Goal: Information Seeking & Learning: Learn about a topic

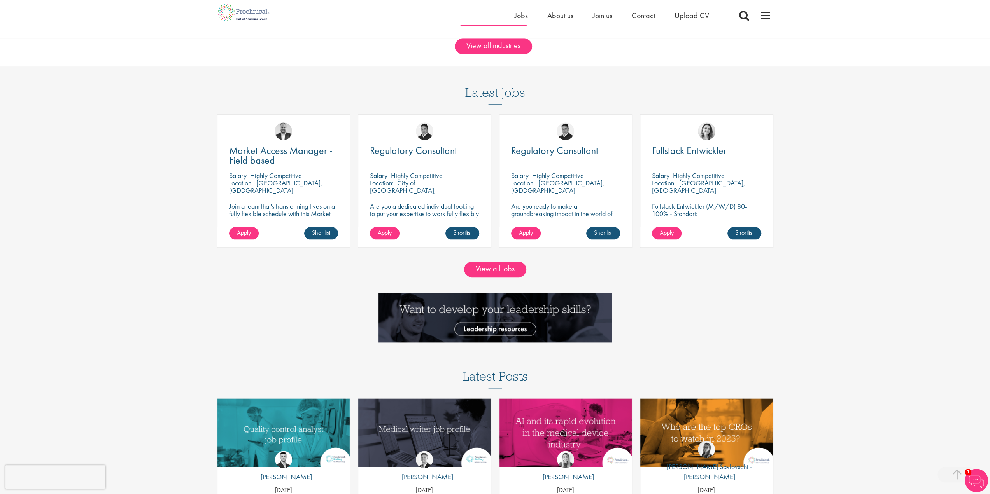
scroll to position [817, 0]
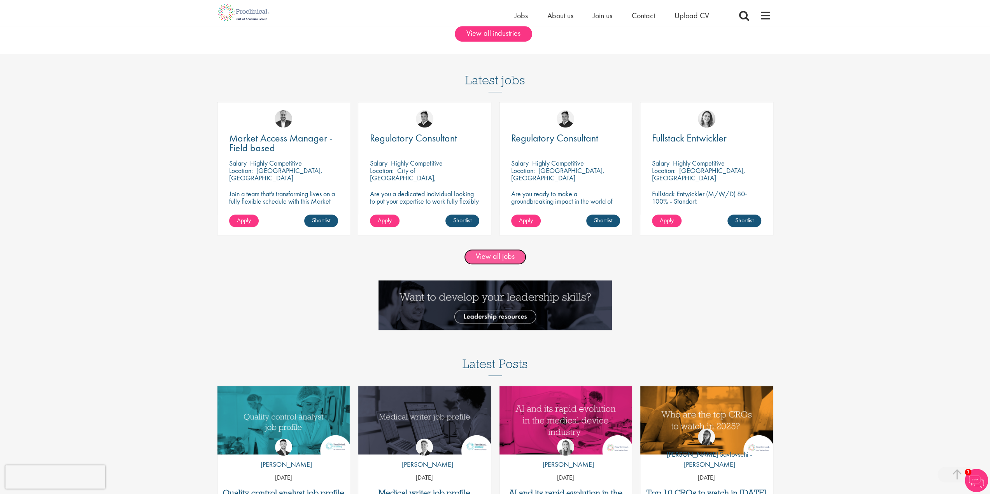
click at [486, 250] on link "View all jobs" at bounding box center [495, 257] width 62 height 16
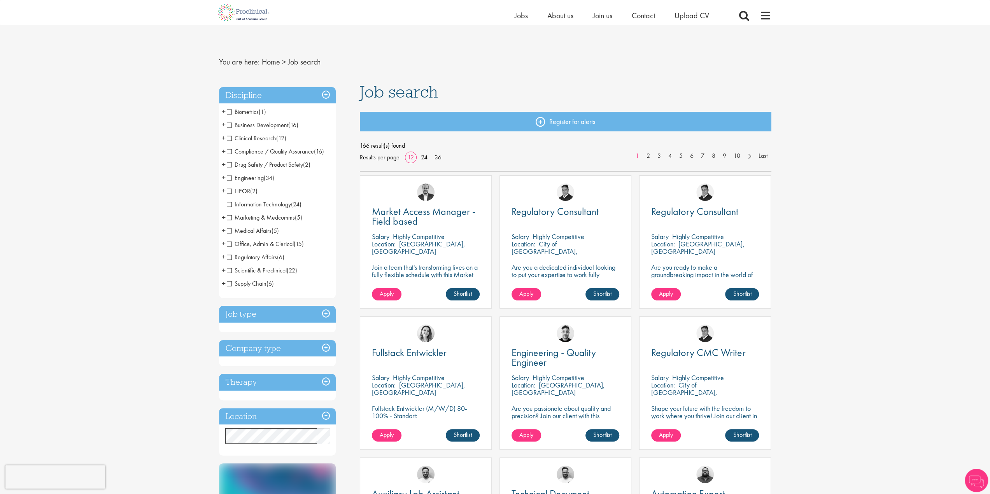
scroll to position [117, 0]
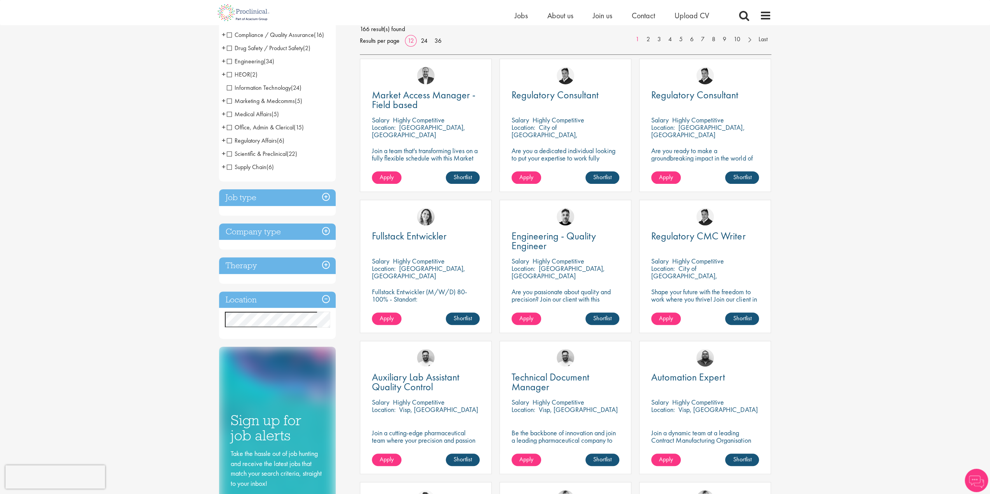
click at [272, 307] on h3 "Location" at bounding box center [277, 300] width 117 height 17
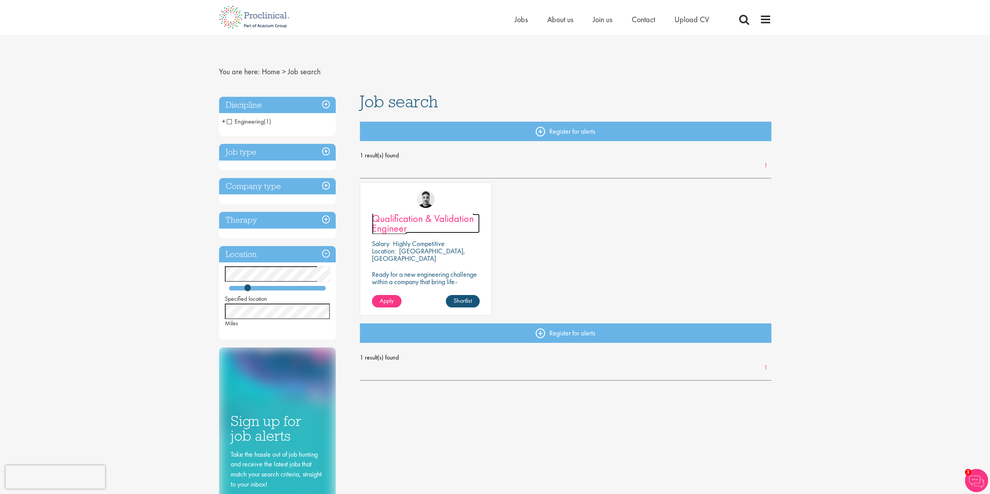
click at [423, 220] on span "Qualification & Validation Engineer" at bounding box center [423, 223] width 102 height 23
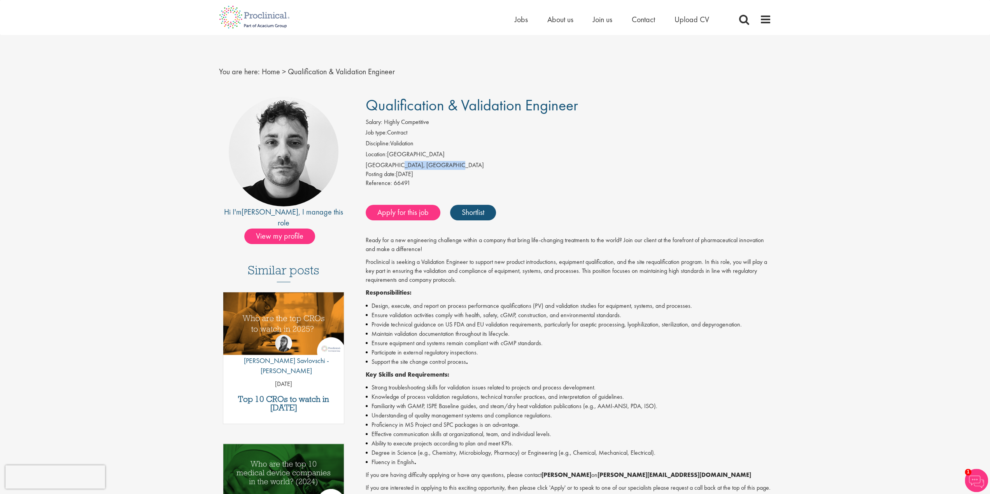
drag, startPoint x: 447, startPoint y: 165, endPoint x: 394, endPoint y: 166, distance: 53.3
click at [394, 166] on div "Waterford, Republic of Ireland" at bounding box center [569, 165] width 406 height 9
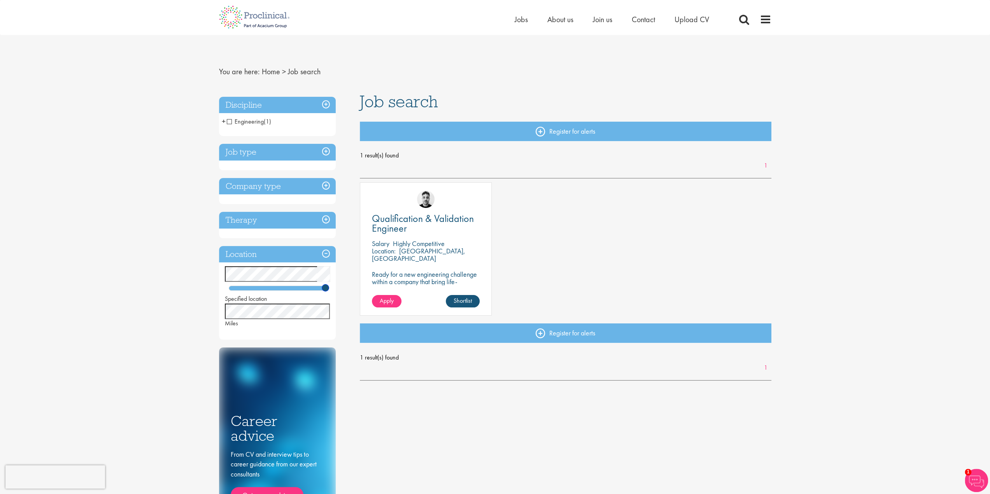
drag, startPoint x: 247, startPoint y: 289, endPoint x: 340, endPoint y: 297, distance: 92.9
click at [340, 297] on div "Discipline Engineering (1) - + Validation (1) Job type Contract (1) Company typ…" at bounding box center [283, 322] width 141 height 458
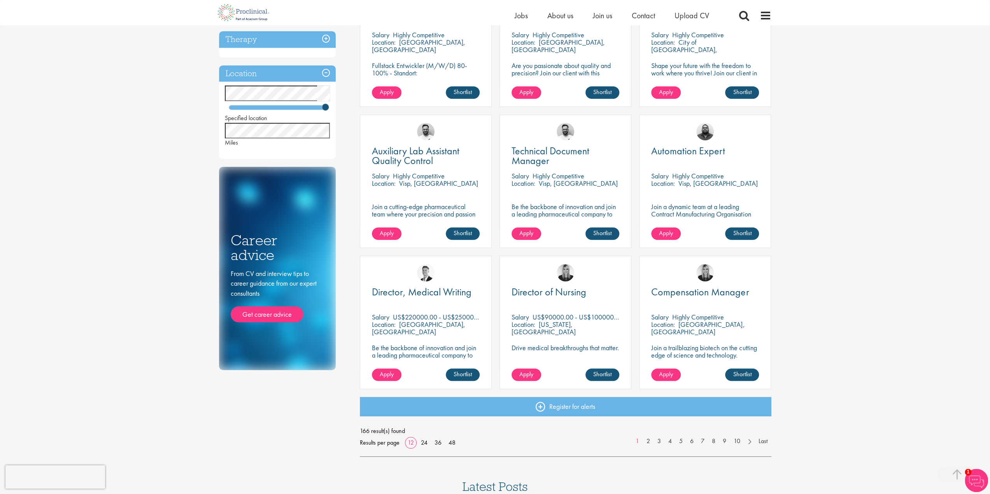
scroll to position [350, 0]
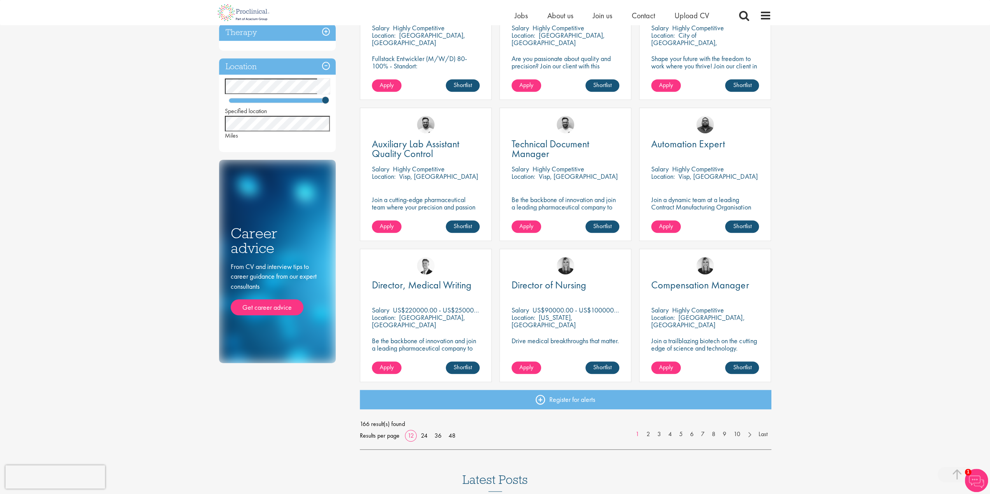
drag, startPoint x: 403, startPoint y: 309, endPoint x: 428, endPoint y: 311, distance: 25.3
click at [428, 311] on p "US$220000.00 - US$250000.00 per annum" at bounding box center [455, 310] width 124 height 9
click at [432, 310] on p "US$220000.00 - US$250000.00 per annum" at bounding box center [455, 310] width 124 height 9
drag, startPoint x: 428, startPoint y: 308, endPoint x: 415, endPoint y: 309, distance: 12.5
click at [415, 309] on p "US$220000.00 - US$250000.00 per annum" at bounding box center [455, 310] width 124 height 9
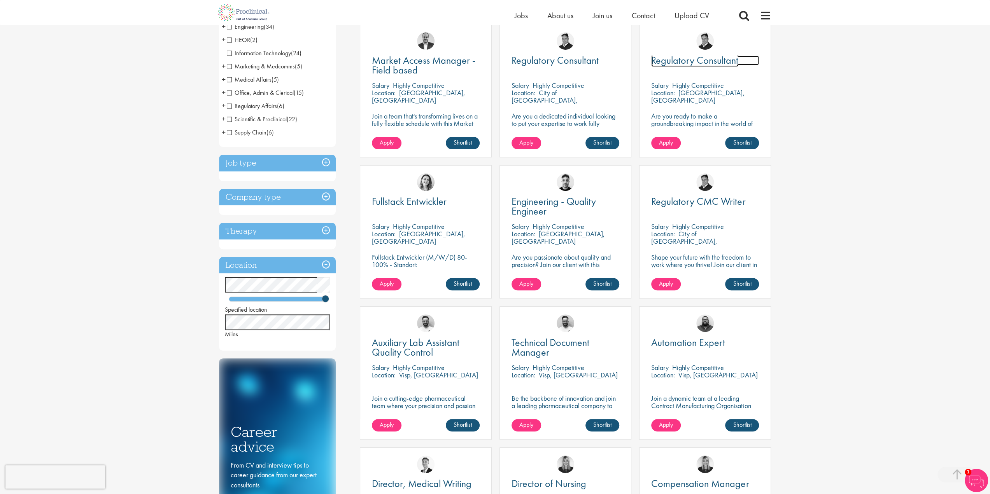
scroll to position [156, 0]
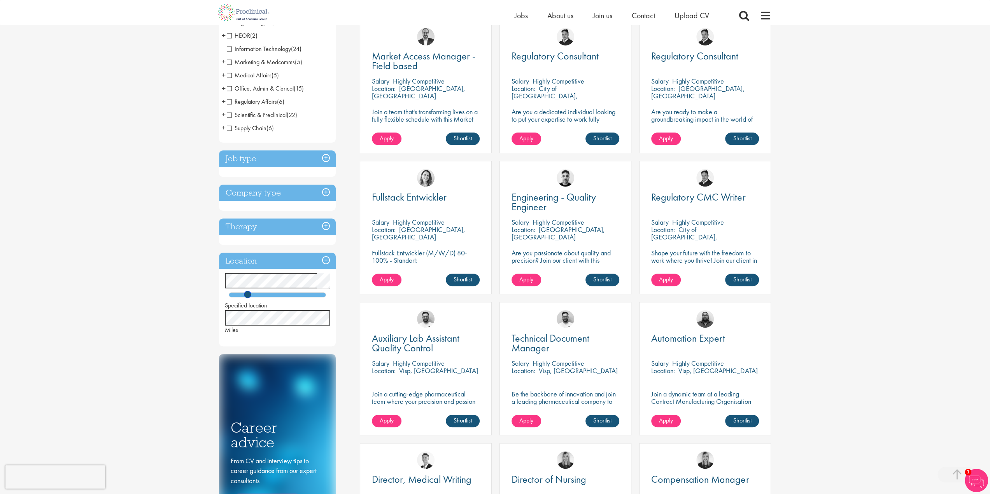
drag, startPoint x: 324, startPoint y: 294, endPoint x: 247, endPoint y: 301, distance: 78.1
click at [247, 301] on div "Specified location Miles" at bounding box center [277, 303] width 117 height 61
